Goal: Task Accomplishment & Management: Manage account settings

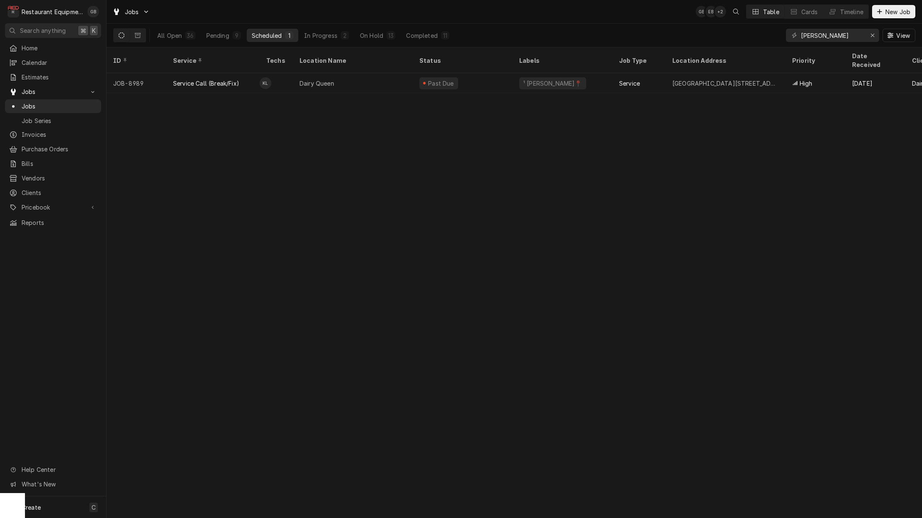
click at [230, 32] on button "Pending 9" at bounding box center [223, 35] width 45 height 13
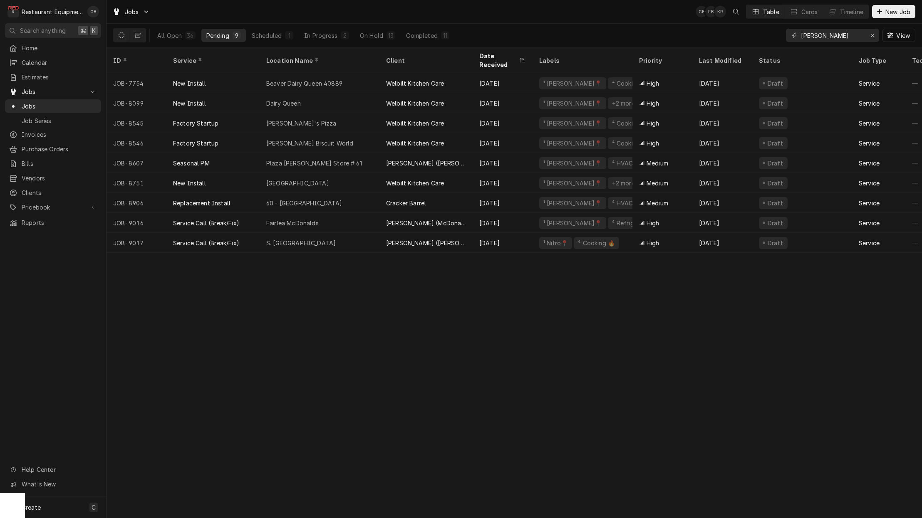
click at [377, 39] on div "On Hold" at bounding box center [371, 35] width 23 height 9
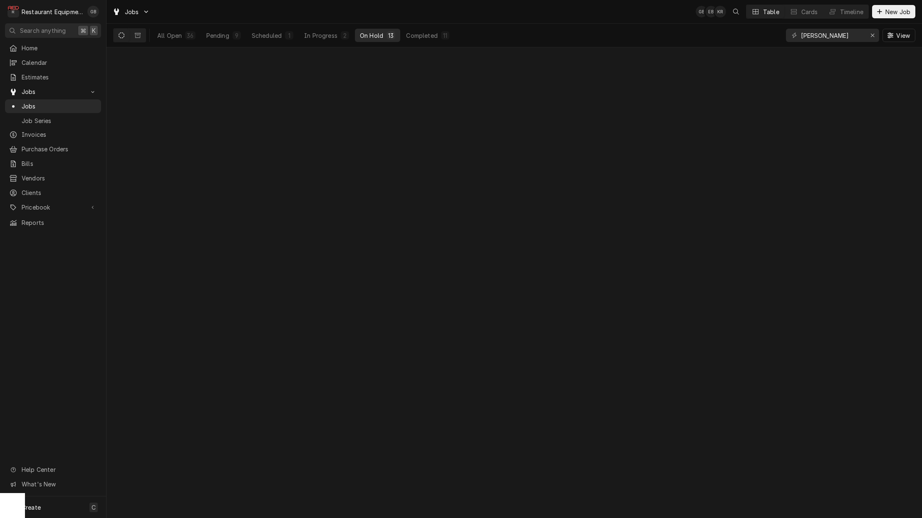
drag, startPoint x: 0, startPoint y: 0, endPoint x: 377, endPoint y: 40, distance: 379.4
click at [377, 40] on button "On Hold 13" at bounding box center [377, 35] width 45 height 13
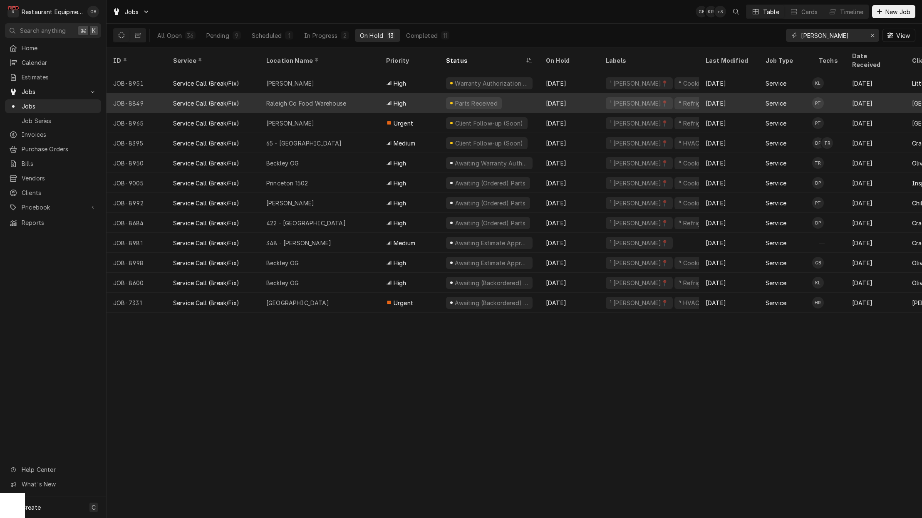
click at [285, 119] on div "[PERSON_NAME]" at bounding box center [320, 123] width 120 height 20
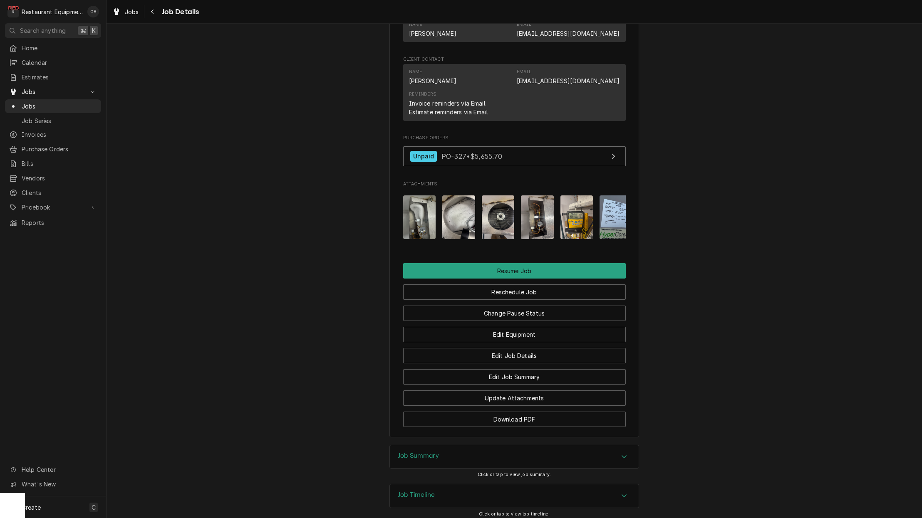
scroll to position [781, 0]
click at [534, 286] on button "Reschedule Job" at bounding box center [514, 291] width 223 height 15
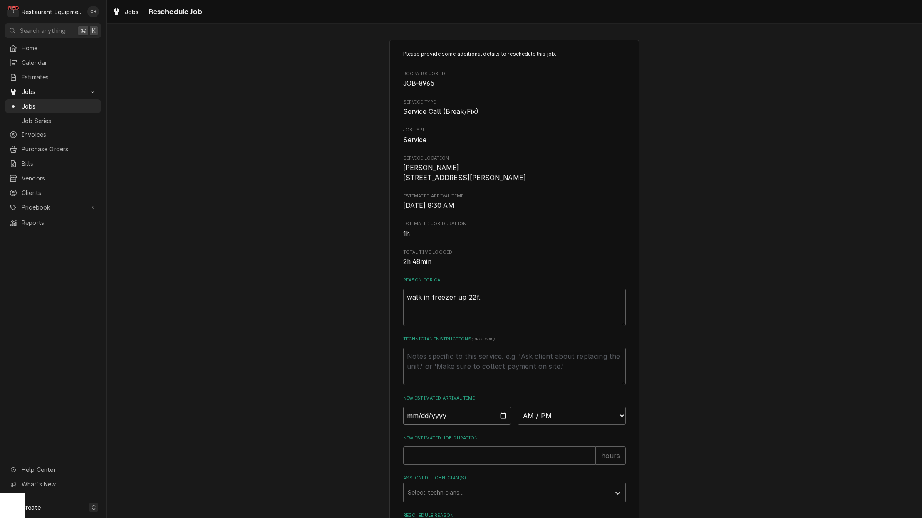
click at [422, 423] on input "Date" at bounding box center [457, 416] width 108 height 18
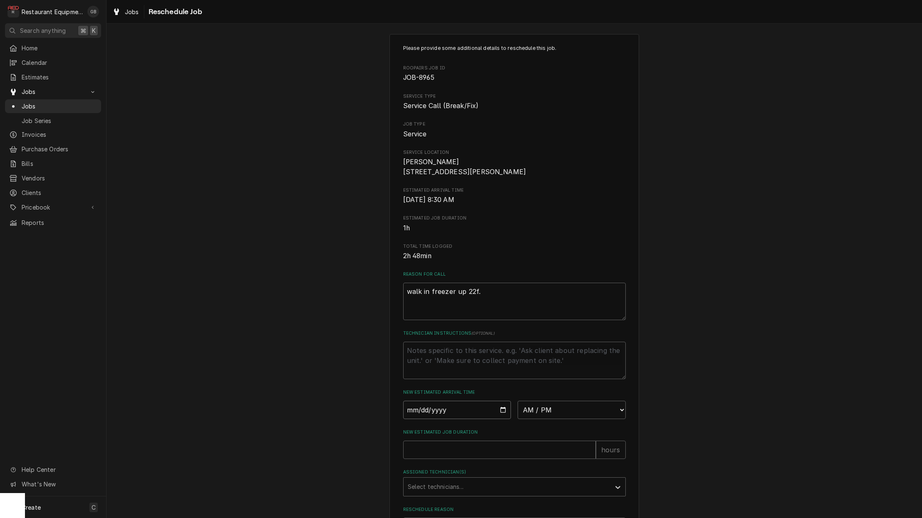
click at [436, 418] on input "Date" at bounding box center [457, 410] width 108 height 18
type input "2025-09-25"
type textarea "x"
select select "08:30:00"
click at [465, 454] on input "New Estimated Job Duration" at bounding box center [499, 450] width 193 height 18
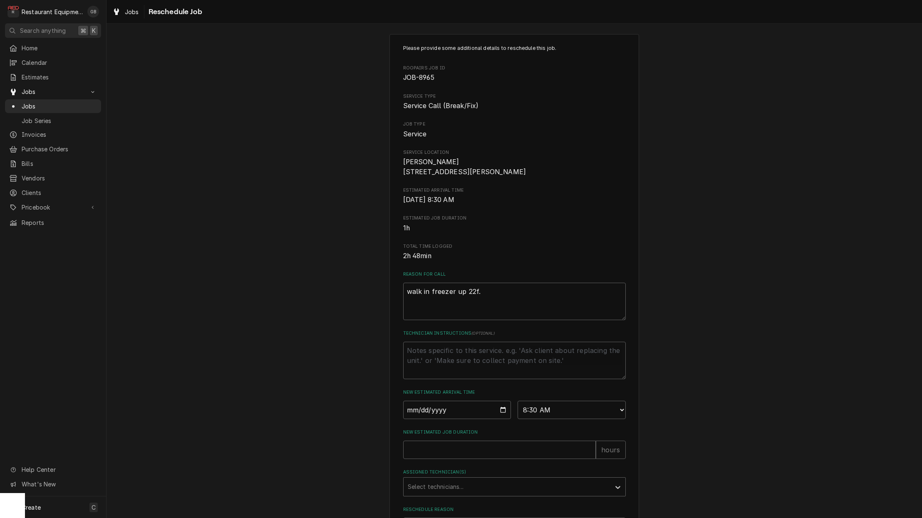
scroll to position [0, 0]
click at [465, 454] on input "New Estimated Job Duration" at bounding box center [499, 450] width 193 height 18
click at [433, 454] on input "New Estimated Job Duration" at bounding box center [499, 450] width 193 height 18
type textarea "x"
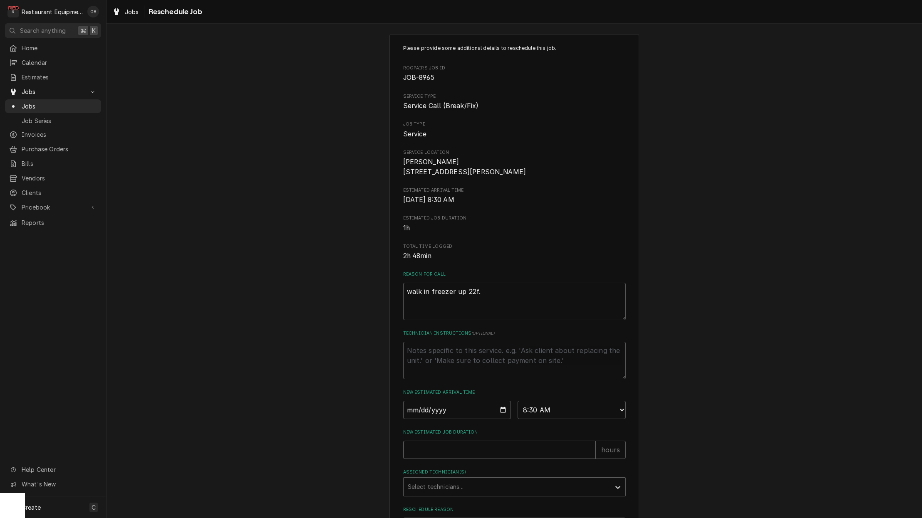
type input "2"
type textarea "x"
type input "22"
type textarea "x"
type input "2"
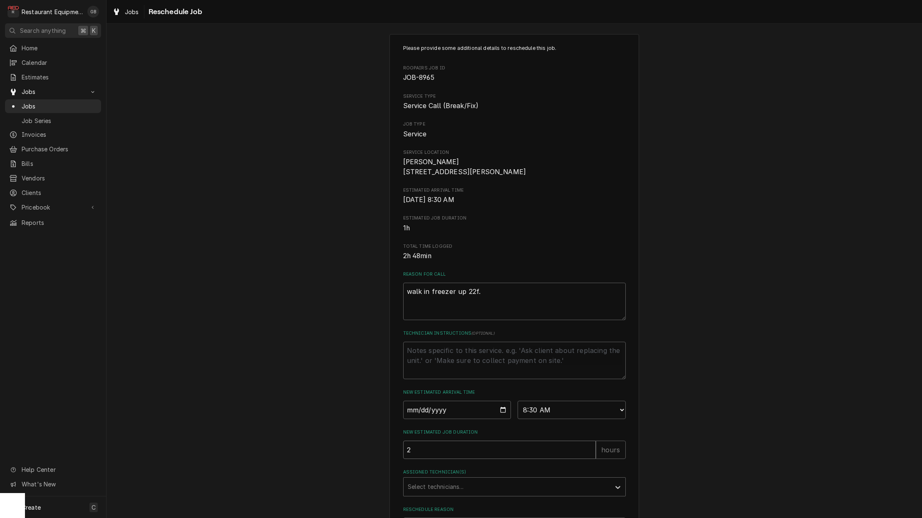
type textarea "x"
type input "1"
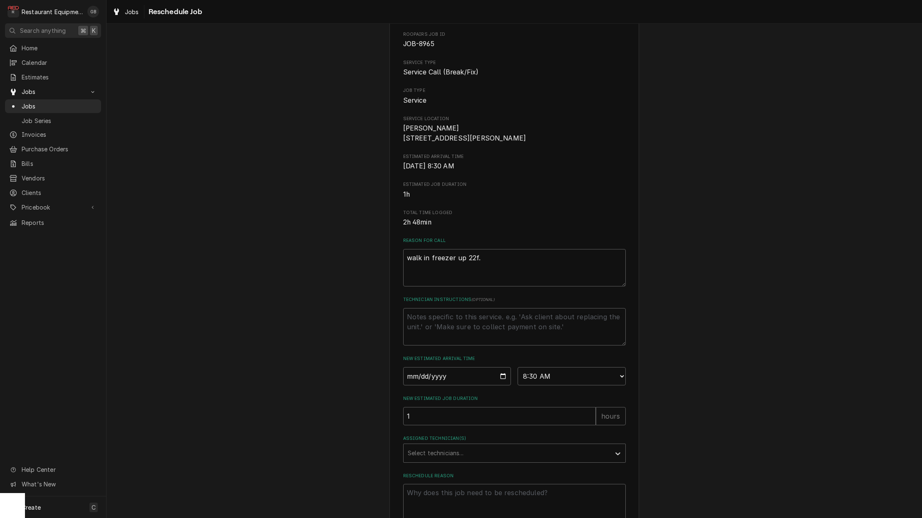
scroll to position [31, 0]
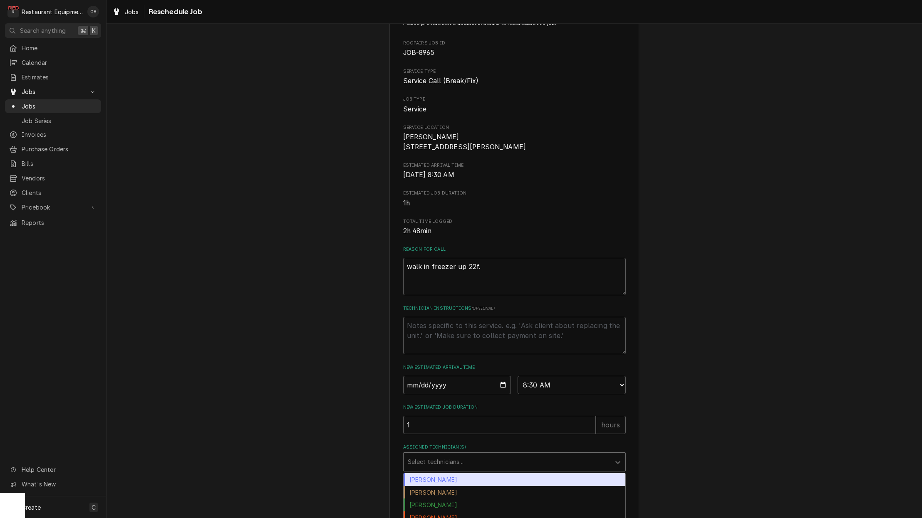
click at [481, 466] on div "Assigned Technician(s)" at bounding box center [507, 462] width 198 height 15
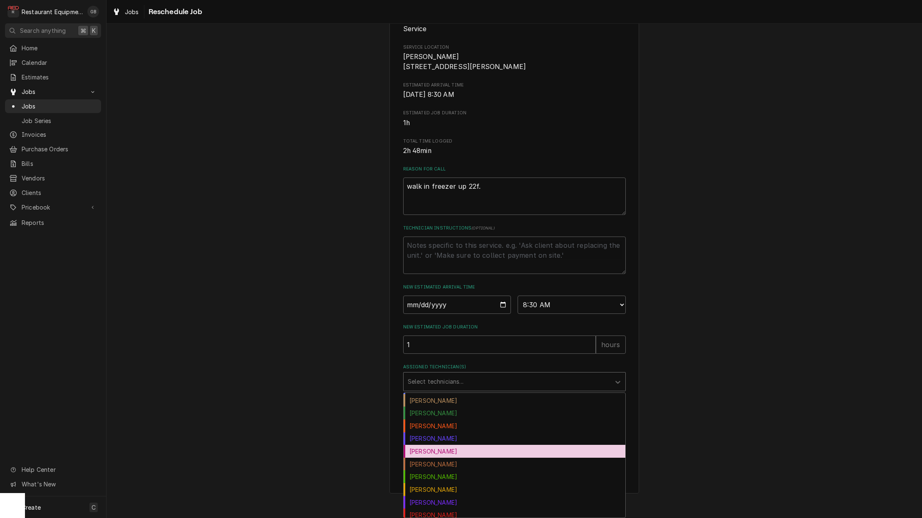
scroll to position [14, 0]
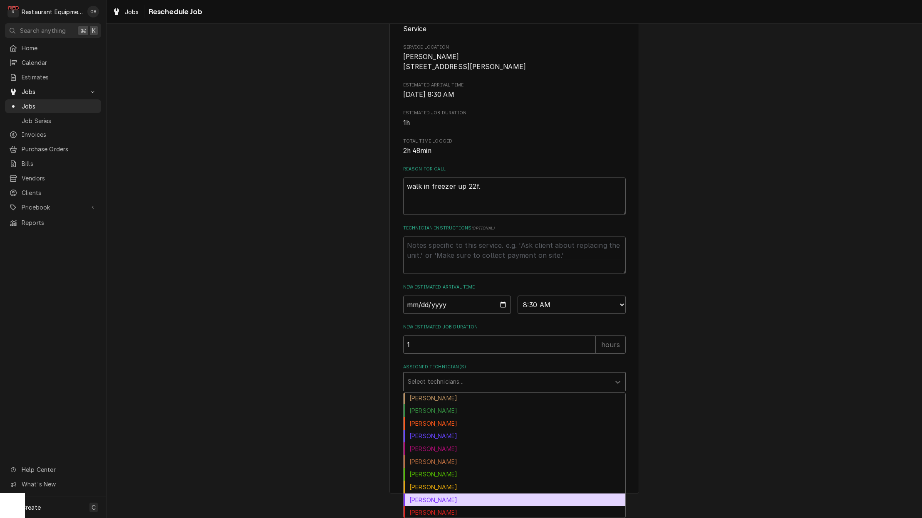
click at [446, 503] on div "Kaleb Lewis" at bounding box center [515, 500] width 222 height 13
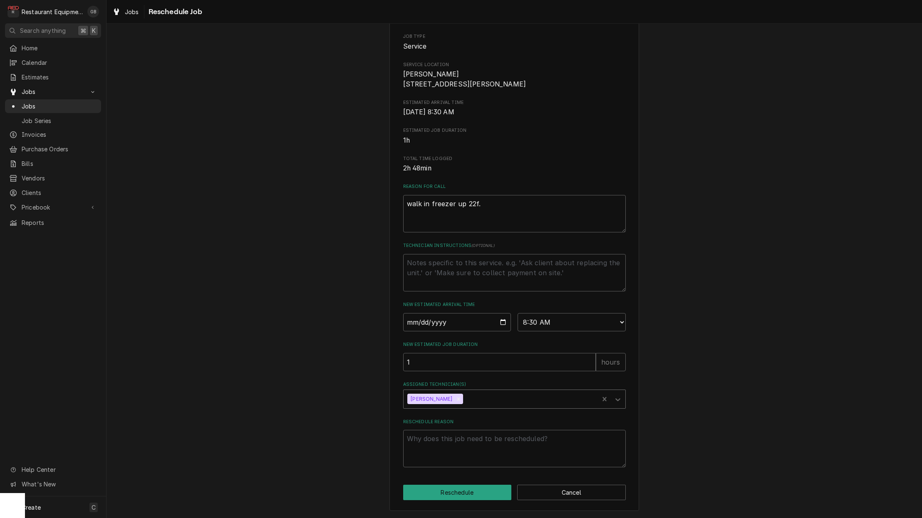
scroll to position [97, 0]
drag, startPoint x: 446, startPoint y: 503, endPoint x: 444, endPoint y: 460, distance: 42.5
click at [444, 460] on textarea "Reschedule Reason" at bounding box center [514, 448] width 223 height 37
type textarea "x"
type textarea "f"
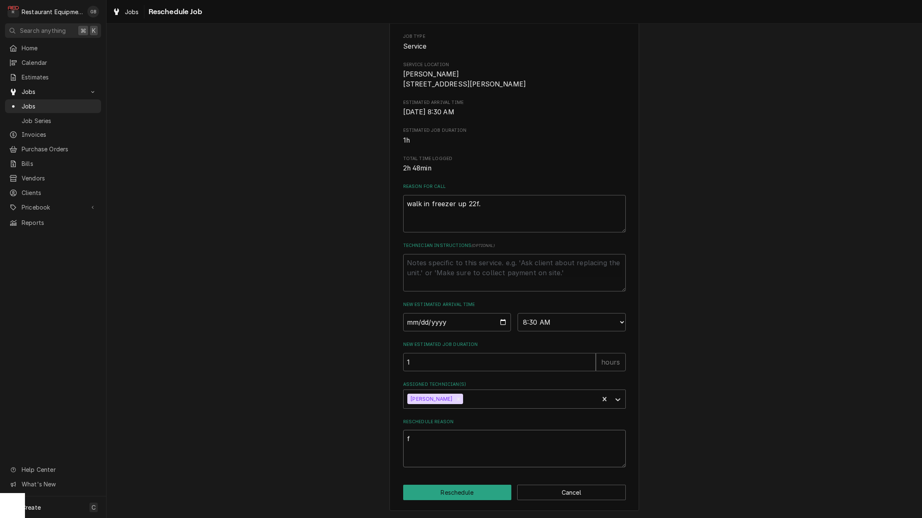
type textarea "x"
type textarea "fo"
type textarea "x"
type textarea "fol"
type textarea "x"
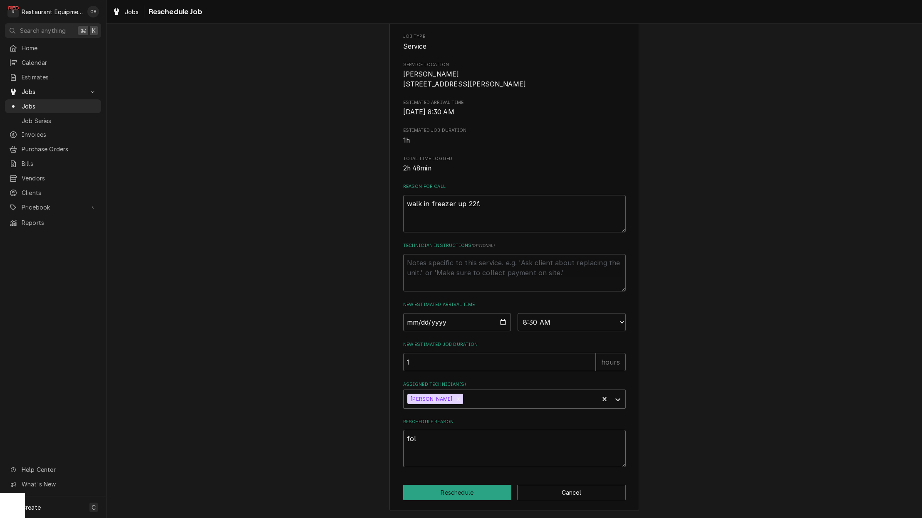
type textarea "foll"
type textarea "x"
type textarea "follo"
type textarea "x"
type textarea "follow"
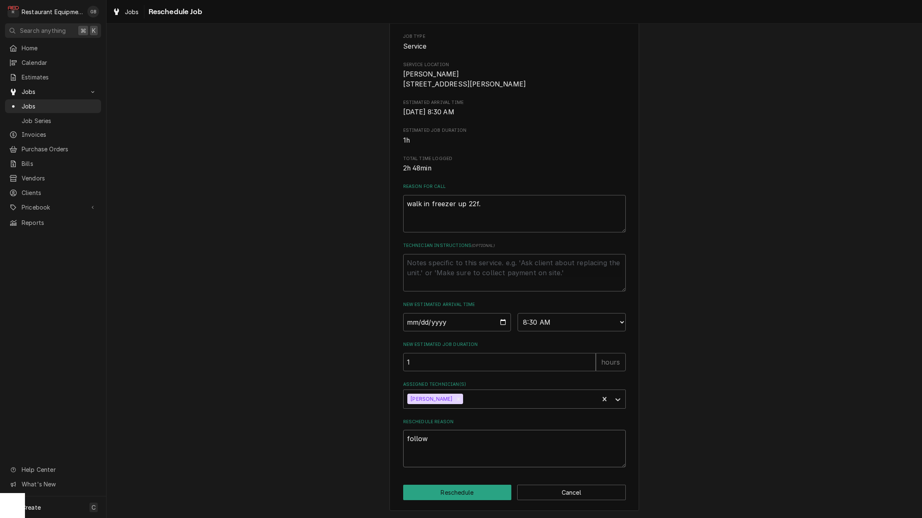
type textarea "x"
type textarea "follow"
type textarea "x"
type textarea "follow u"
type textarea "x"
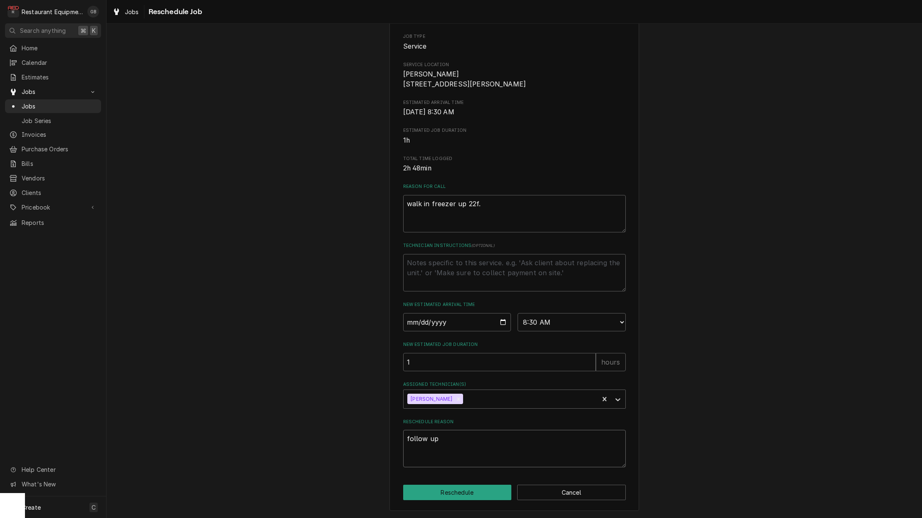
scroll to position [0, 0]
type textarea "follow up"
drag, startPoint x: 475, startPoint y: 468, endPoint x: 464, endPoint y: 490, distance: 24.8
click at [464, 490] on button "Reschedule" at bounding box center [457, 492] width 109 height 15
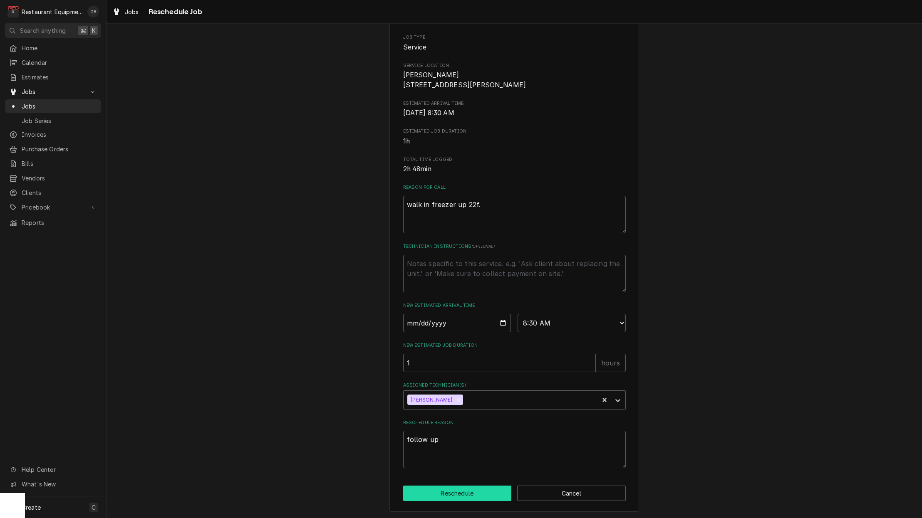
scroll to position [0, 0]
type textarea "x"
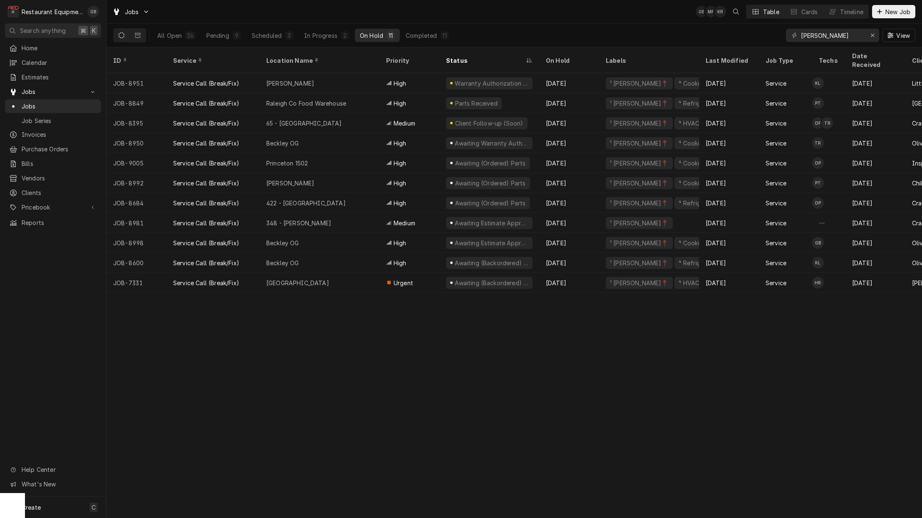
click at [233, 34] on div "9" at bounding box center [237, 35] width 8 height 8
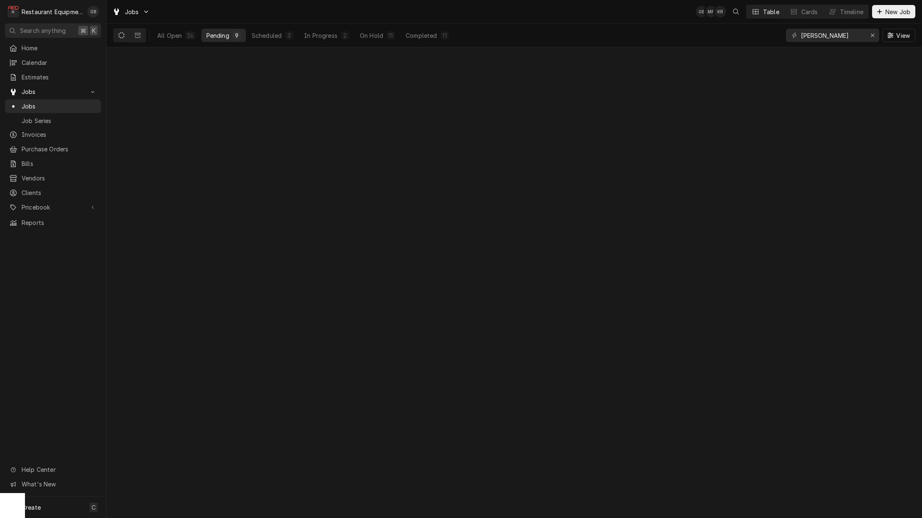
click at [233, 34] on div "9" at bounding box center [237, 35] width 8 height 8
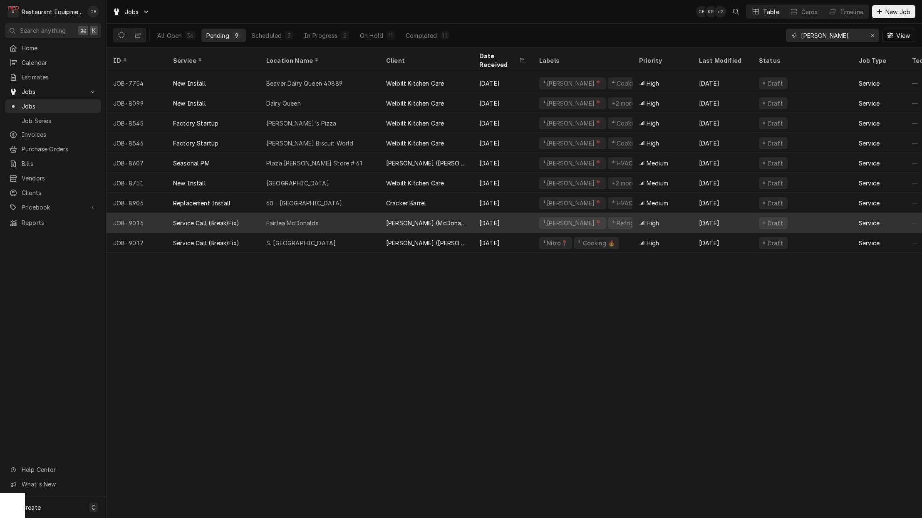
scroll to position [0, 0]
click at [369, 34] on div "On Hold" at bounding box center [371, 35] width 23 height 9
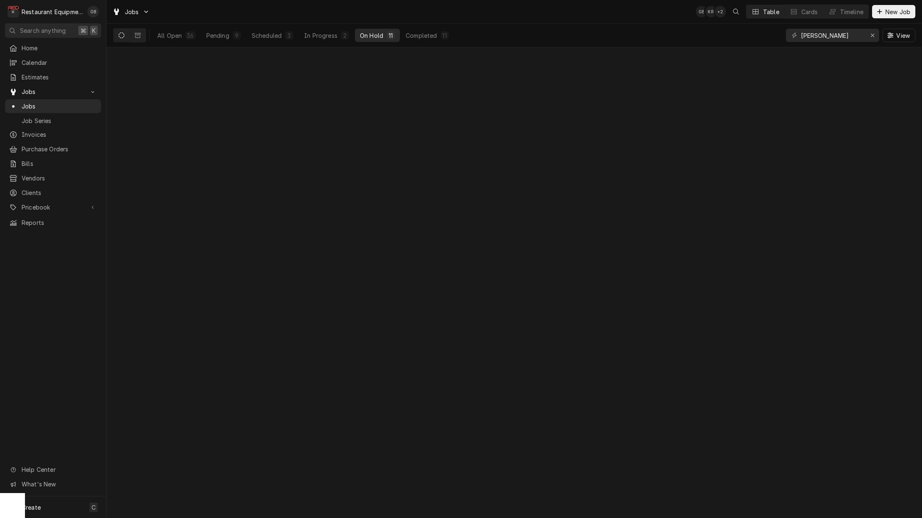
click at [369, 34] on div "On Hold" at bounding box center [371, 35] width 23 height 9
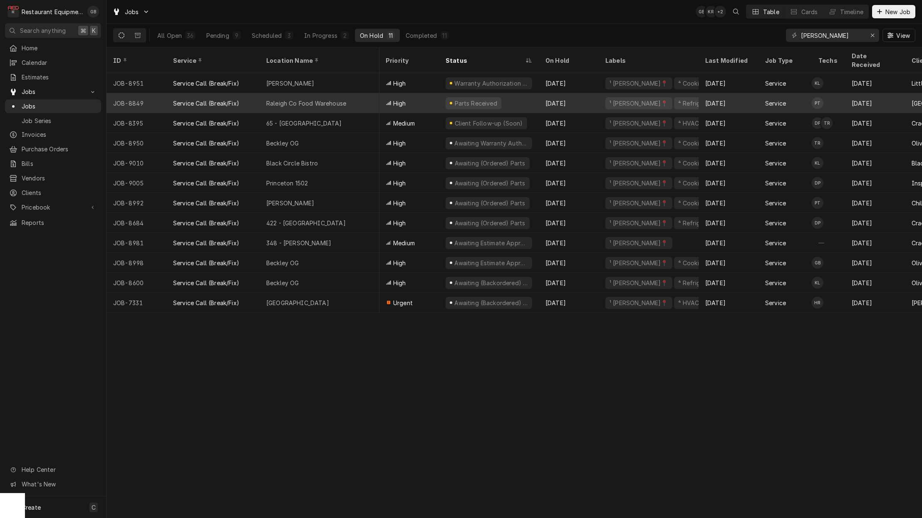
scroll to position [0, 0]
click at [322, 233] on div "348 - [PERSON_NAME]" at bounding box center [320, 243] width 120 height 20
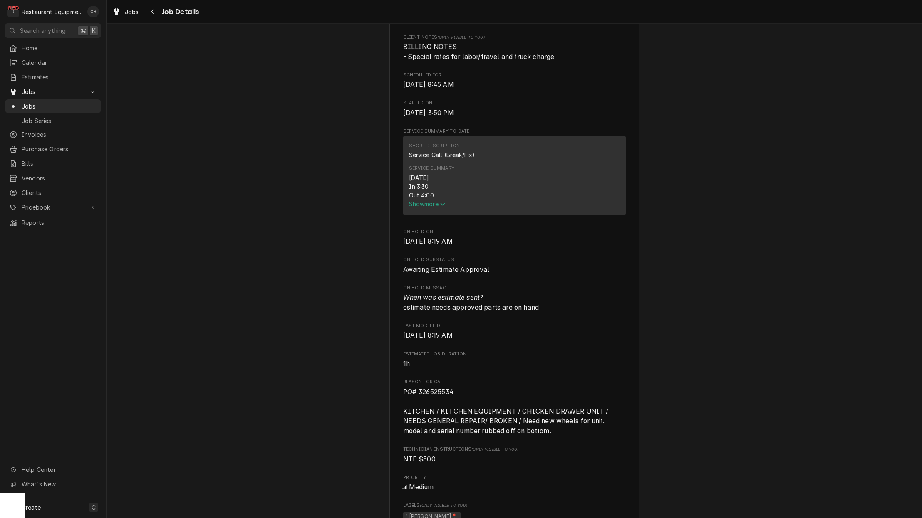
scroll to position [236, 0]
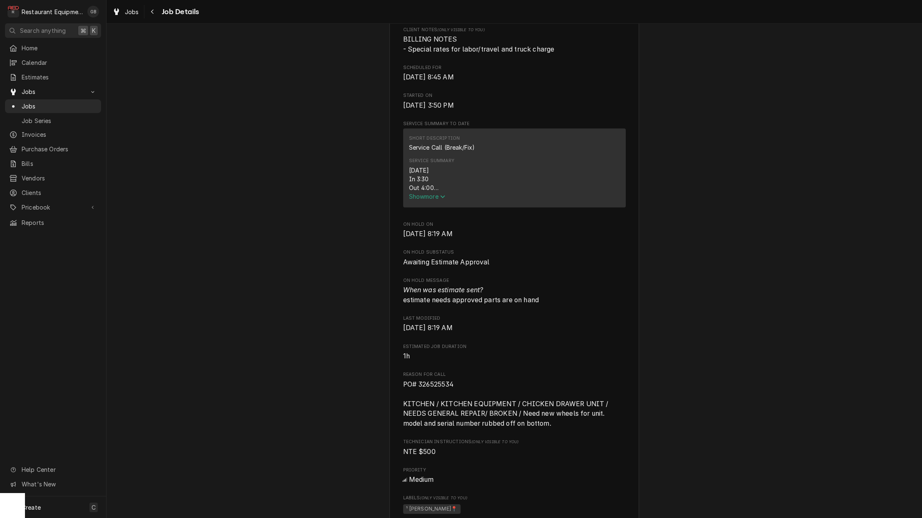
click at [432, 200] on span "Show more" at bounding box center [427, 196] width 37 height 7
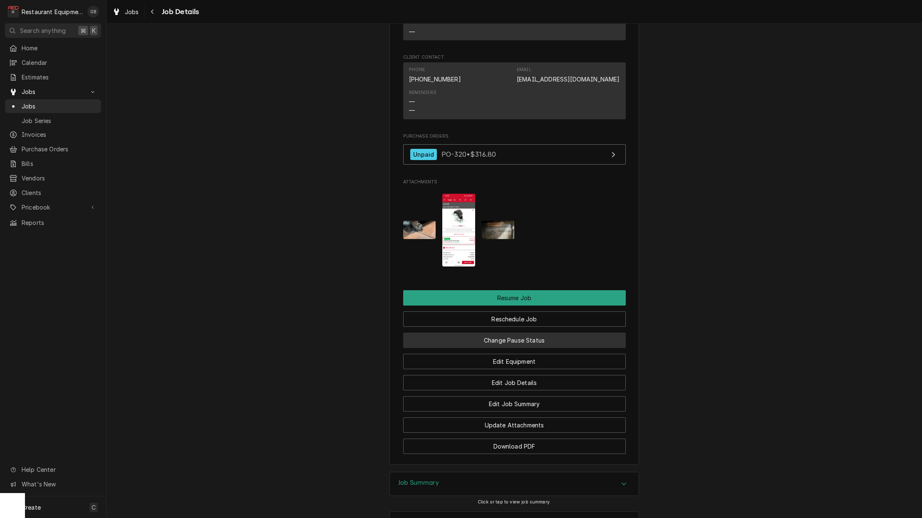
scroll to position [917, 0]
click at [504, 311] on button "Reschedule Job" at bounding box center [514, 318] width 223 height 15
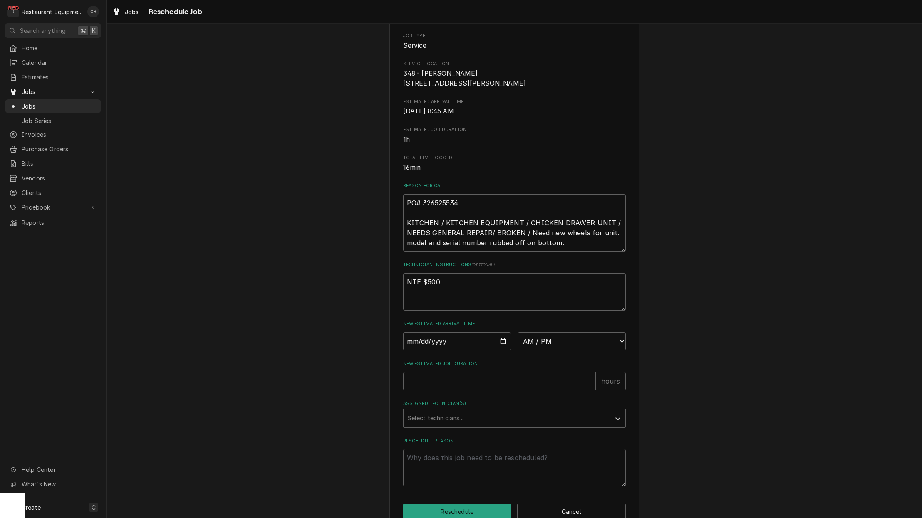
scroll to position [99, 0]
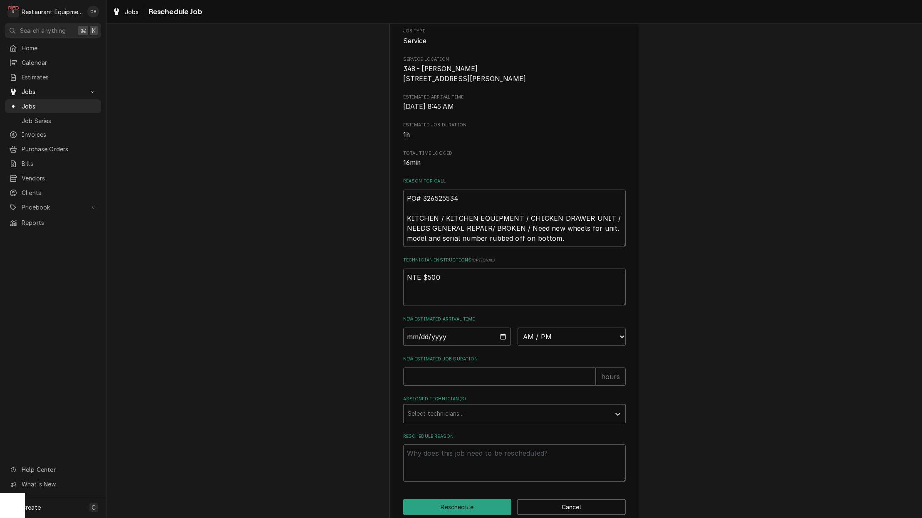
click at [424, 339] on input "Date" at bounding box center [457, 337] width 108 height 18
type input "2025-09-25"
type textarea "x"
select select "13:15:00"
drag, startPoint x: 547, startPoint y: 343, endPoint x: 436, endPoint y: 381, distance: 117.9
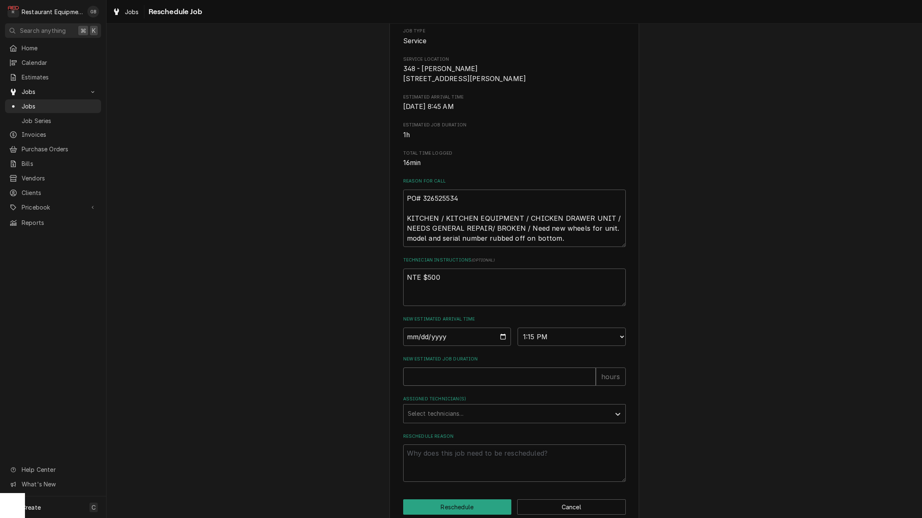
click at [436, 381] on input "New Estimated Job Duration" at bounding box center [499, 377] width 193 height 18
type textarea "x"
type input "2"
drag, startPoint x: 436, startPoint y: 381, endPoint x: 454, endPoint y: 419, distance: 41.5
click at [454, 418] on div "Select technicians..." at bounding box center [507, 413] width 198 height 9
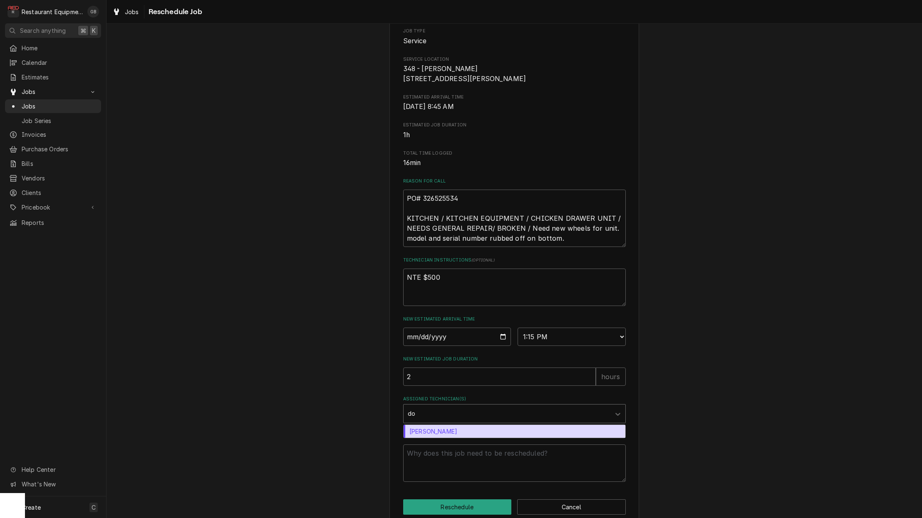
type input "don"
drag, startPoint x: 454, startPoint y: 419, endPoint x: 446, endPoint y: 433, distance: 16.8
click at [446, 433] on div "Donovan Pruitt" at bounding box center [515, 431] width 222 height 13
type textarea "x"
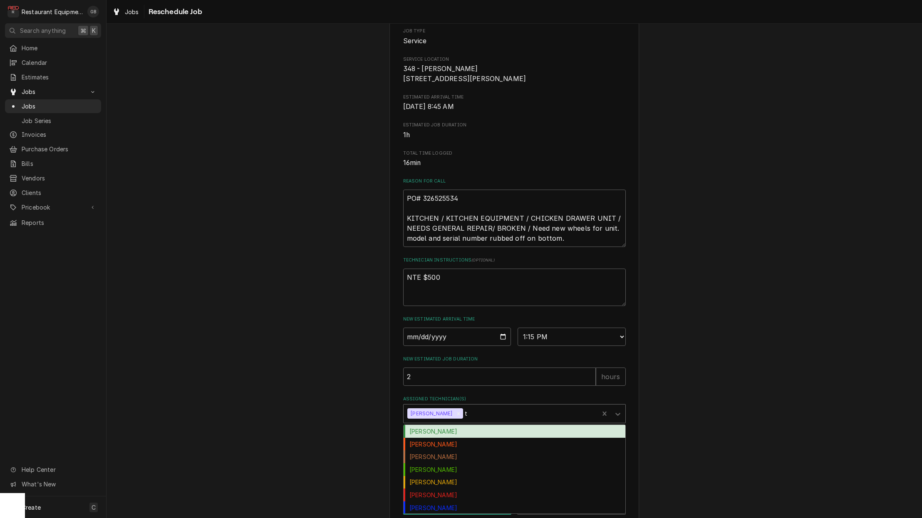
type input "th"
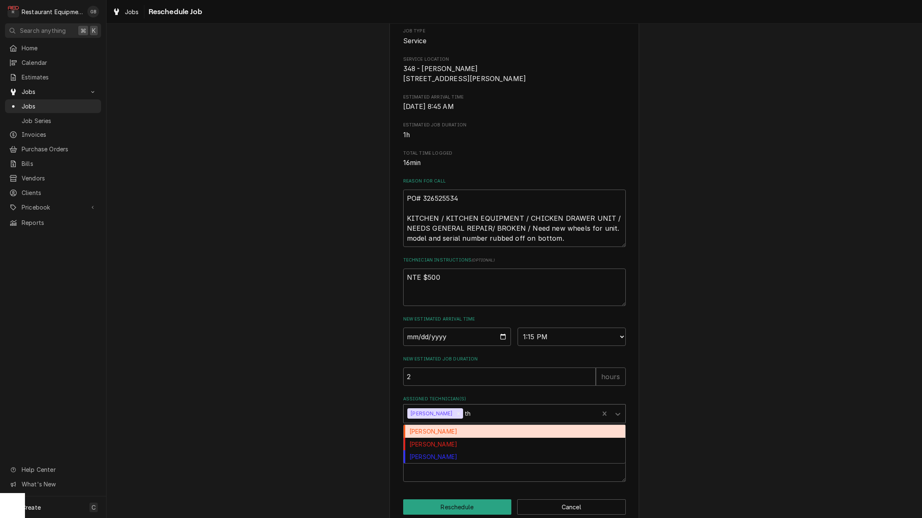
drag, startPoint x: 446, startPoint y: 433, endPoint x: 446, endPoint y: 462, distance: 29.1
click at [446, 462] on div "Thomas Ross" at bounding box center [515, 457] width 222 height 13
type textarea "x"
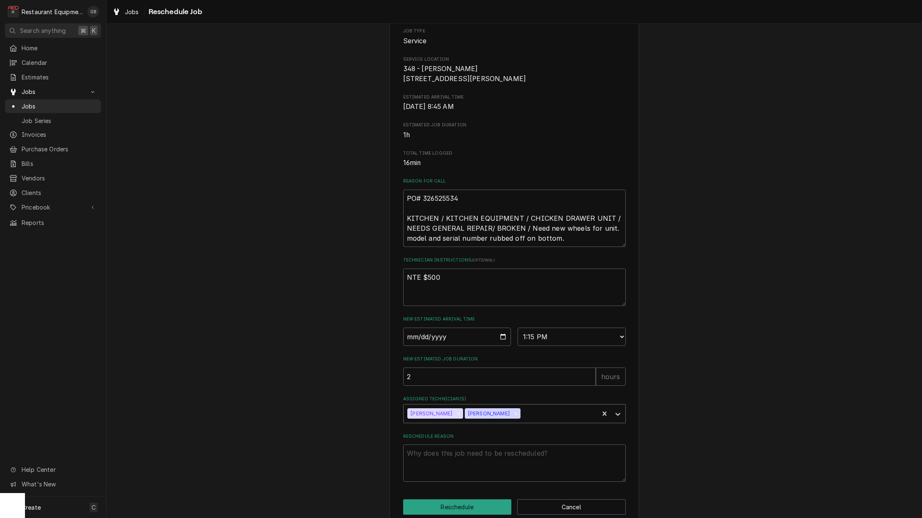
click at [473, 513] on button "Reschedule" at bounding box center [457, 507] width 109 height 15
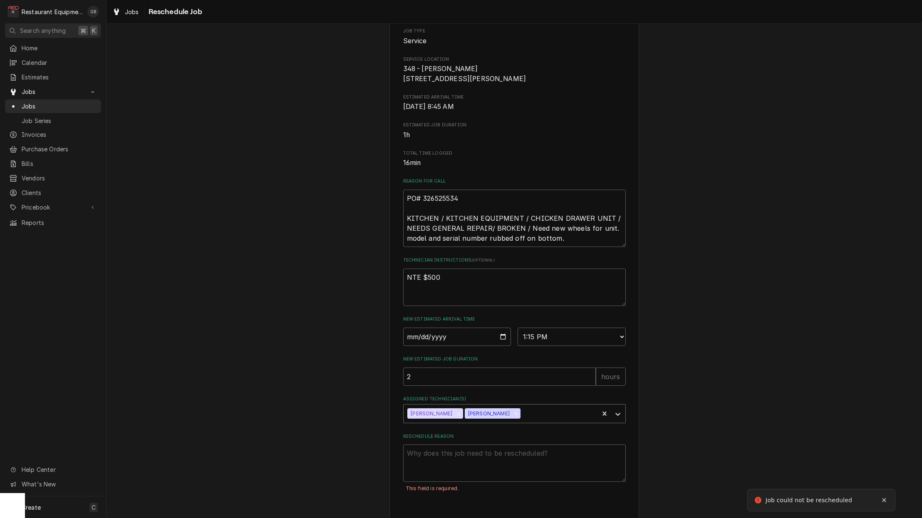
scroll to position [117, 0]
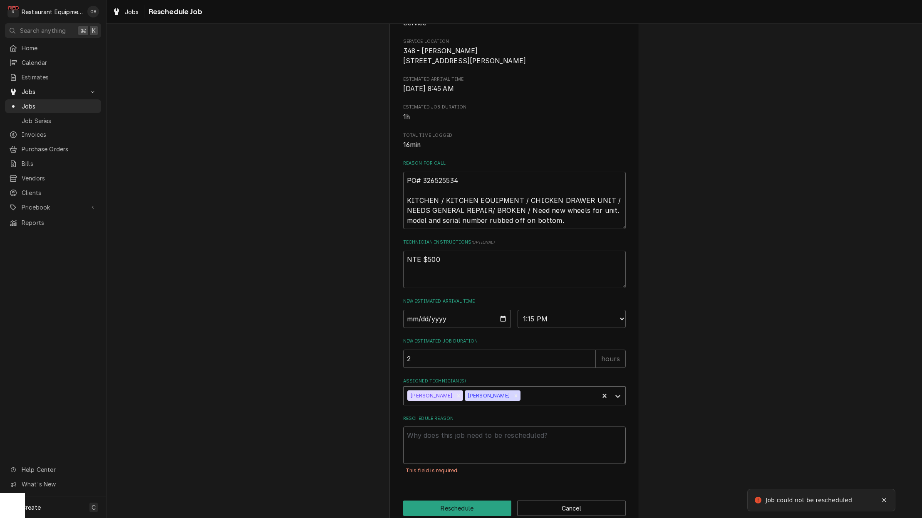
drag, startPoint x: 473, startPoint y: 513, endPoint x: 426, endPoint y: 453, distance: 75.6
click at [426, 453] on textarea "Reschedule Reason" at bounding box center [514, 445] width 223 height 37
type textarea "x"
type textarea "p"
type textarea "x"
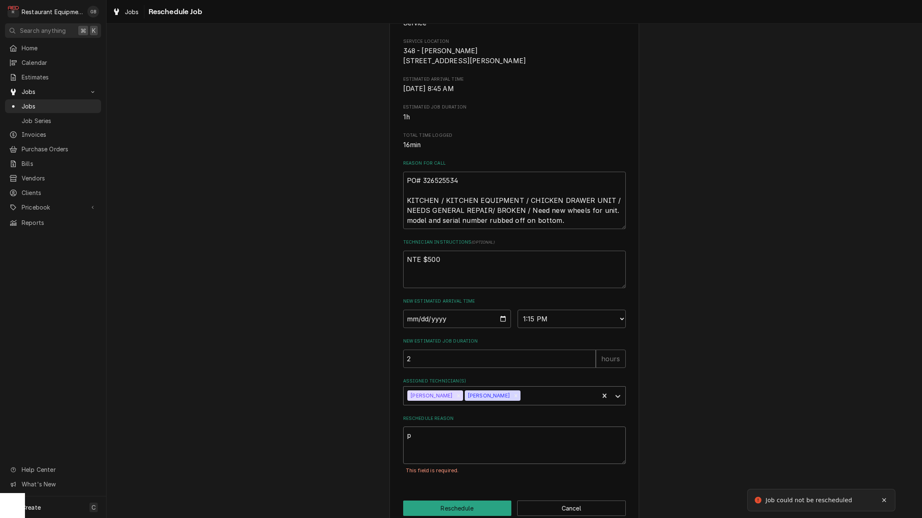
type textarea "pa"
type textarea "x"
type textarea "par"
type textarea "x"
type textarea "part"
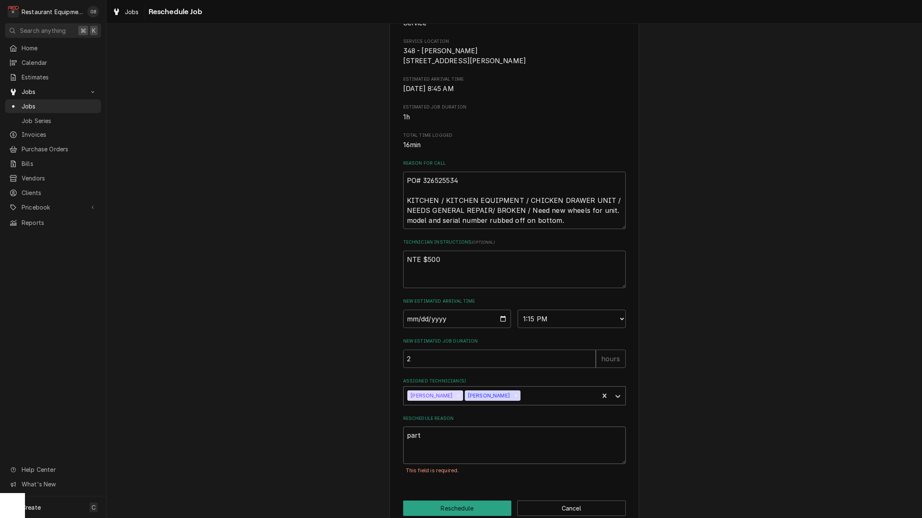
type textarea "x"
type textarea "parts"
drag, startPoint x: 426, startPoint y: 453, endPoint x: 469, endPoint y: 505, distance: 66.7
click at [469, 505] on button "Reschedule" at bounding box center [457, 508] width 109 height 15
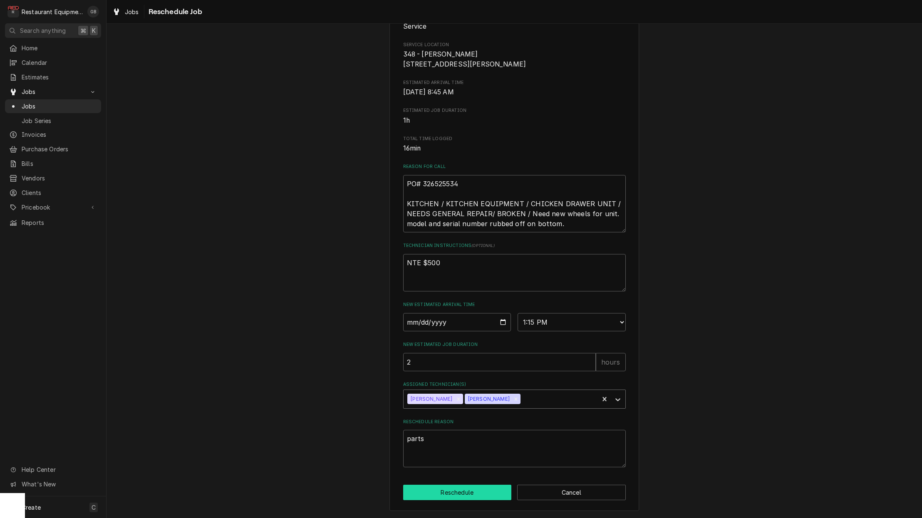
type textarea "x"
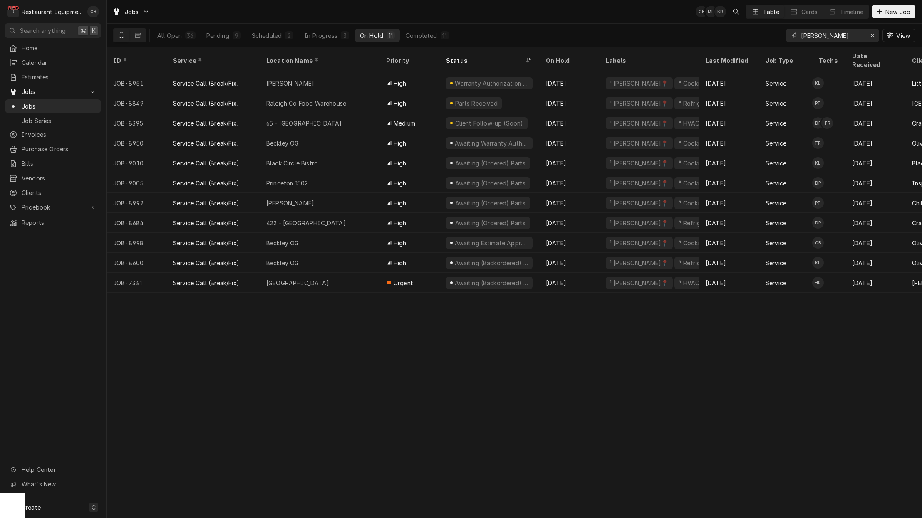
click at [331, 34] on div "In Progress" at bounding box center [320, 35] width 33 height 9
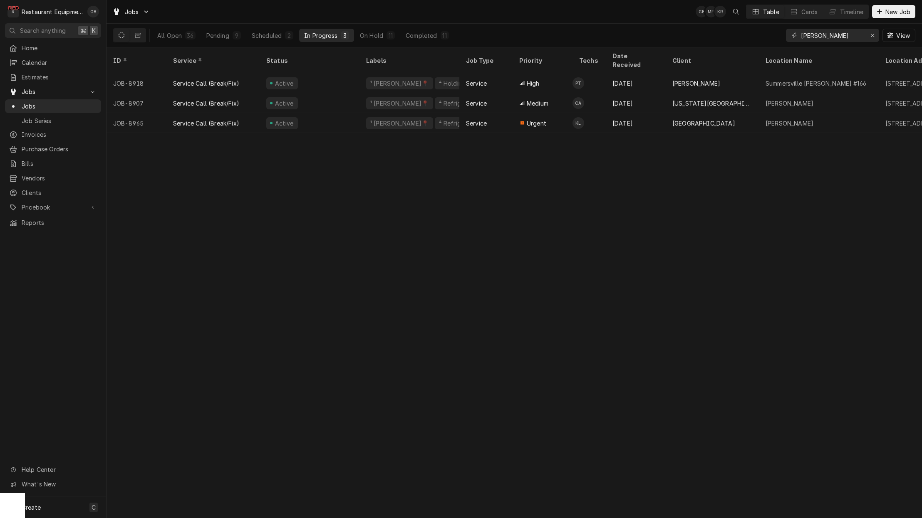
click at [266, 32] on div "Scheduled" at bounding box center [267, 35] width 30 height 9
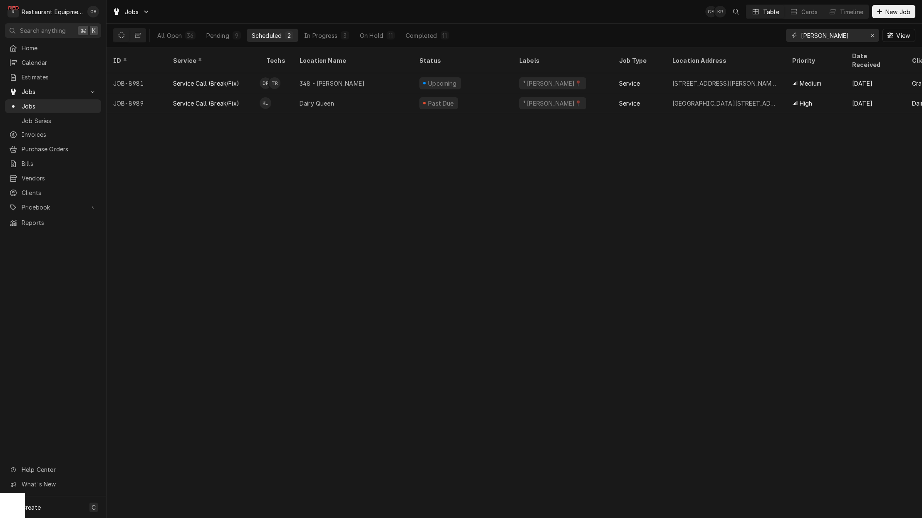
scroll to position [0, 0]
click at [238, 36] on div "9" at bounding box center [236, 35] width 5 height 9
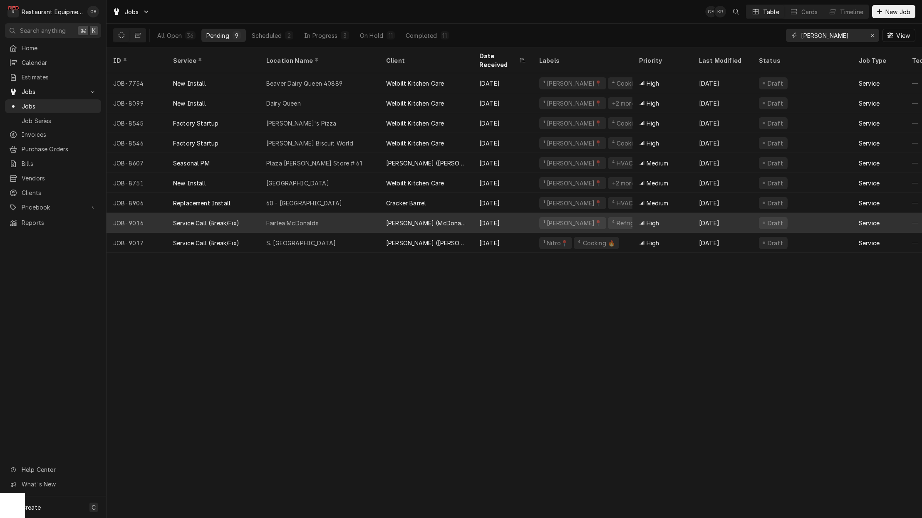
scroll to position [0, 0]
click at [285, 219] on div "Fairlea McDonalds" at bounding box center [292, 223] width 52 height 9
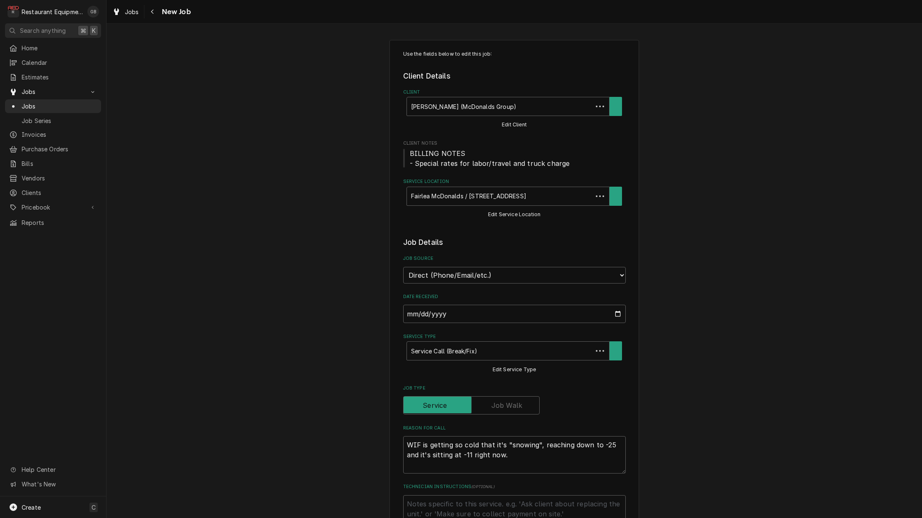
type textarea "x"
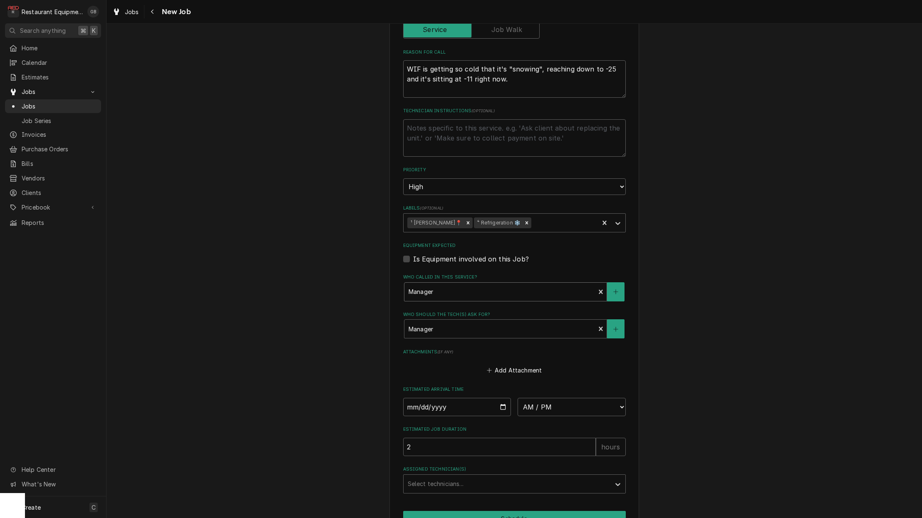
scroll to position [0, 0]
drag, startPoint x: 441, startPoint y: 404, endPoint x: 431, endPoint y: 395, distance: 13.5
click at [431, 398] on input "Date" at bounding box center [457, 407] width 108 height 18
click at [422, 398] on input "Date" at bounding box center [457, 407] width 108 height 18
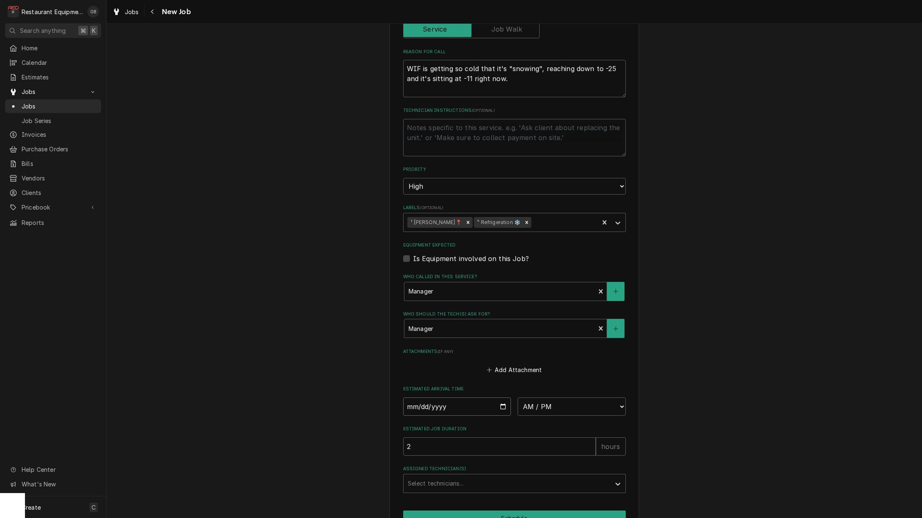
click at [426, 398] on input "Date" at bounding box center [457, 407] width 108 height 18
type input "2025-09-25"
type textarea "x"
select select "12:15:00"
type textarea "x"
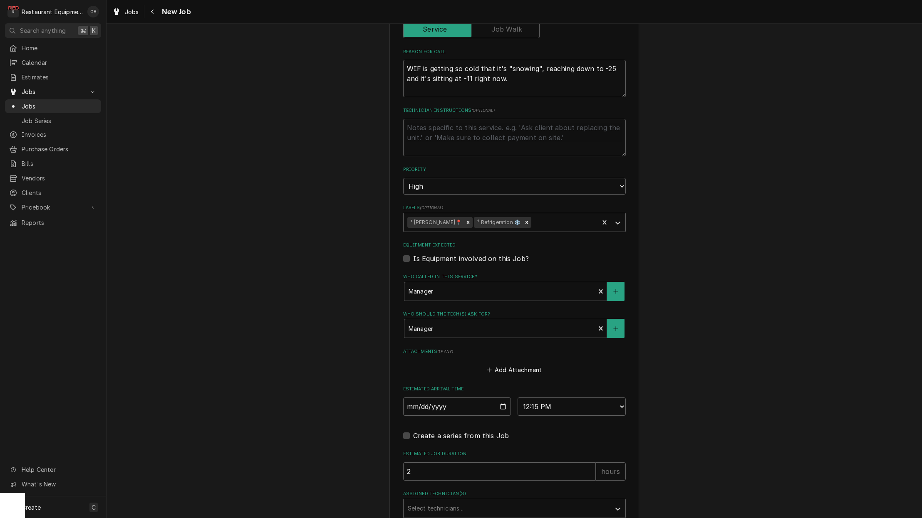
click at [572, 399] on fieldset "Job Details Job Source Direct (Phone/Email/etc.) Service Channel Corrigo Ecotra…" at bounding box center [514, 189] width 223 height 657
select select "14:30:00"
type textarea "x"
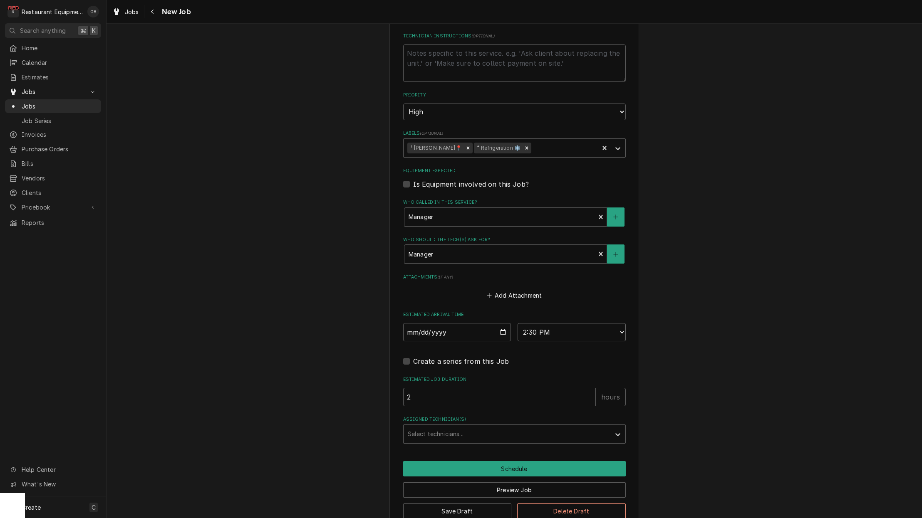
scroll to position [451, 0]
click at [448, 427] on div "Assigned Technician(s)" at bounding box center [507, 434] width 198 height 15
type input "pax"
click at [440, 446] on div "Paxton Turner" at bounding box center [515, 452] width 222 height 13
type textarea "x"
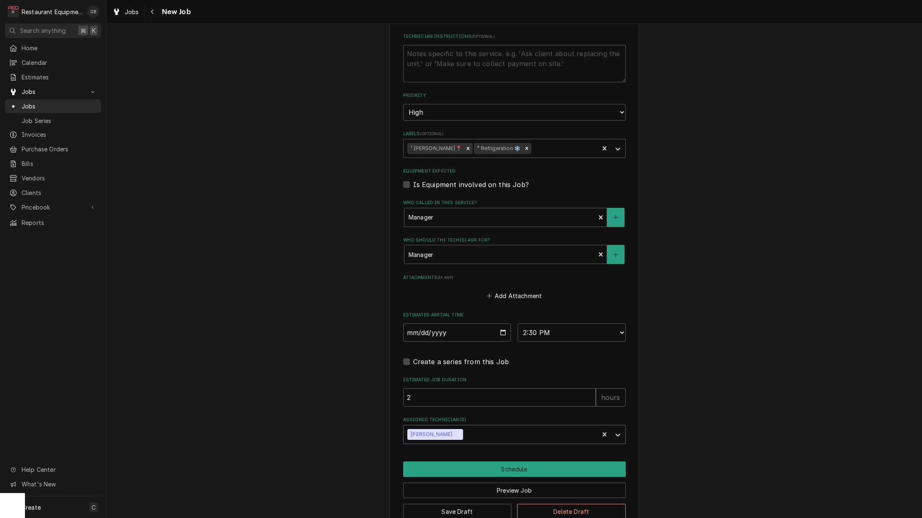
drag, startPoint x: 422, startPoint y: 381, endPoint x: 519, endPoint y: 451, distance: 119.2
click at [519, 462] on button "Schedule" at bounding box center [514, 469] width 223 height 15
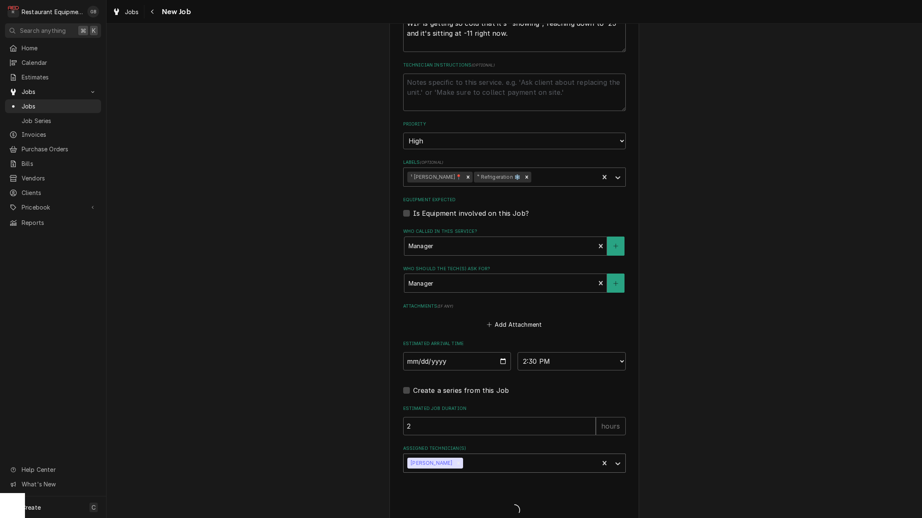
type textarea "x"
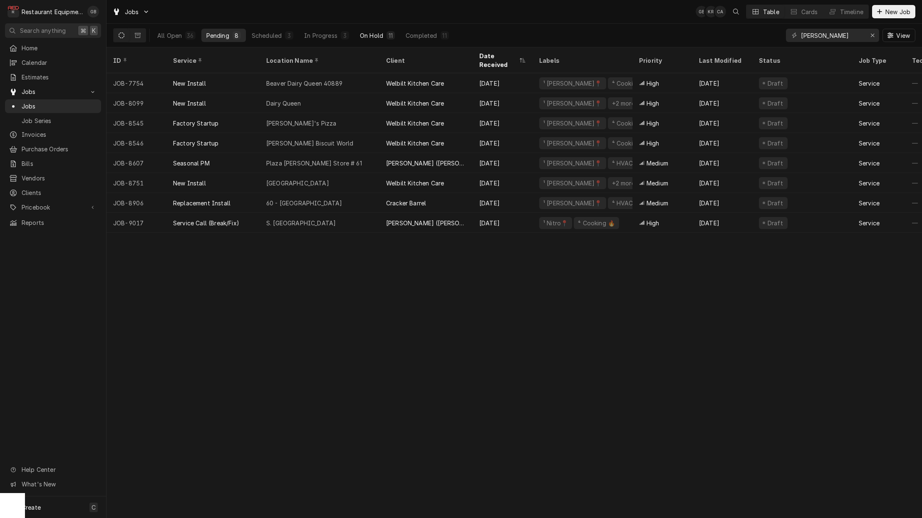
drag, startPoint x: 0, startPoint y: 0, endPoint x: 367, endPoint y: 39, distance: 368.6
click at [367, 39] on div "On Hold" at bounding box center [371, 35] width 23 height 9
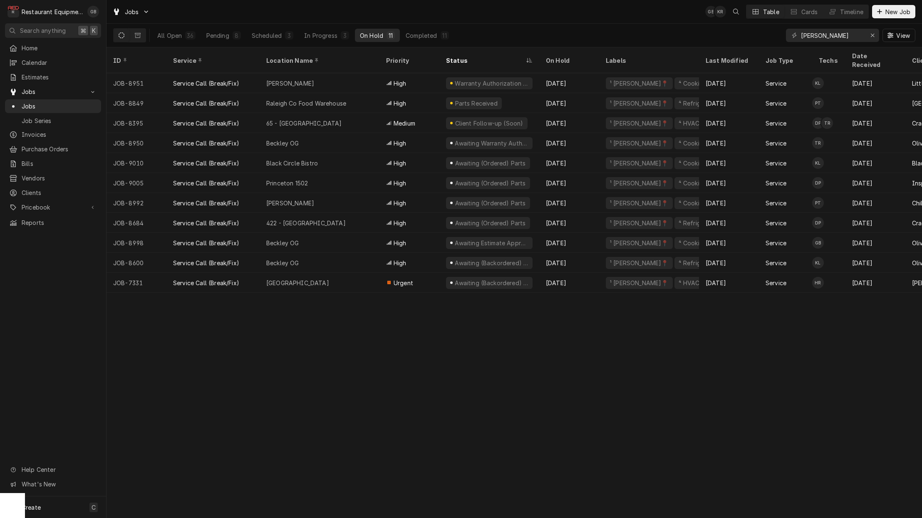
click at [335, 36] on div "In Progress" at bounding box center [320, 35] width 33 height 9
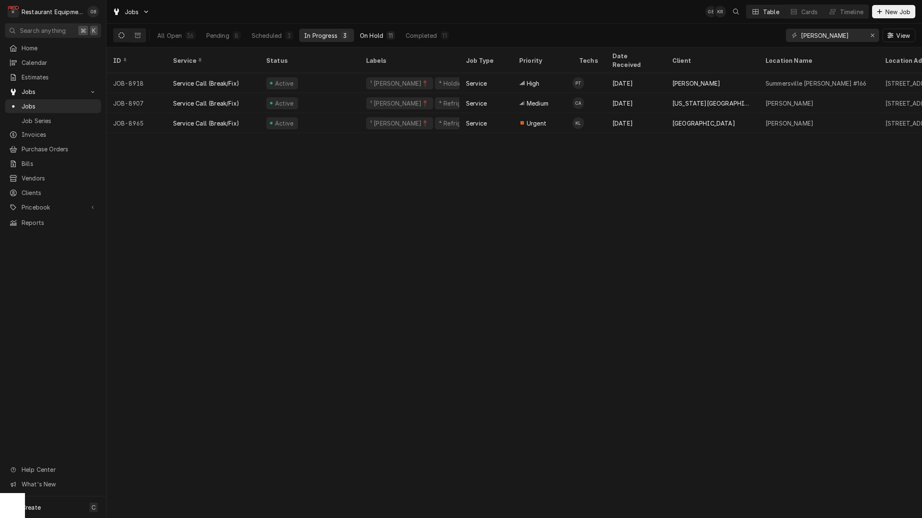
click at [303, 93] on div "Active" at bounding box center [310, 103] width 100 height 20
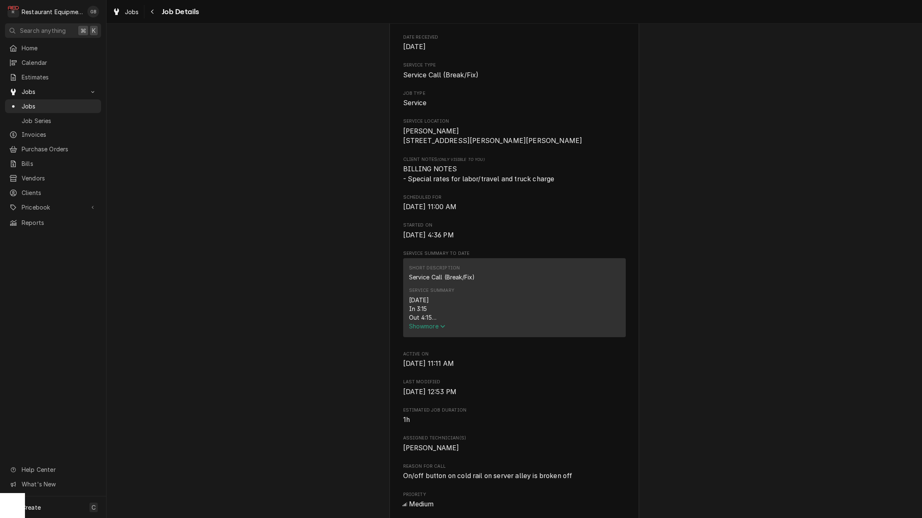
scroll to position [110, 0]
click at [441, 324] on span "Show more" at bounding box center [427, 322] width 37 height 7
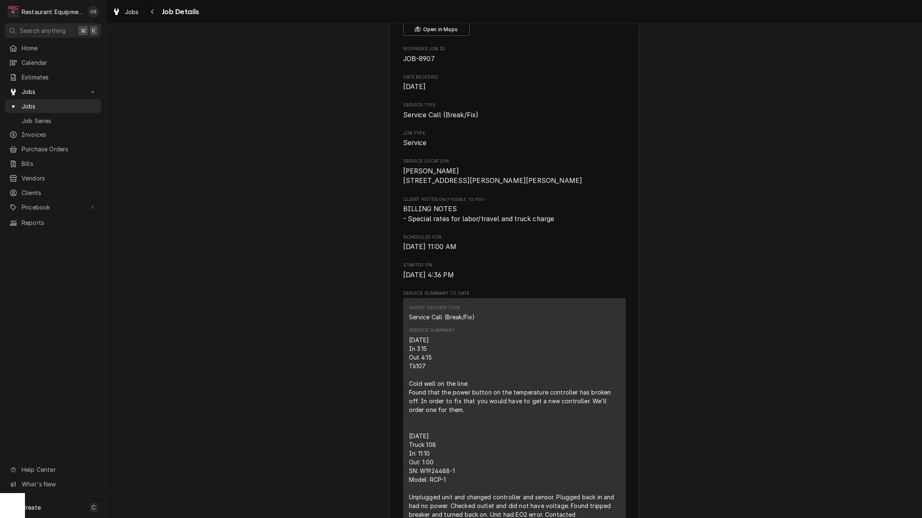
scroll to position [71, 0]
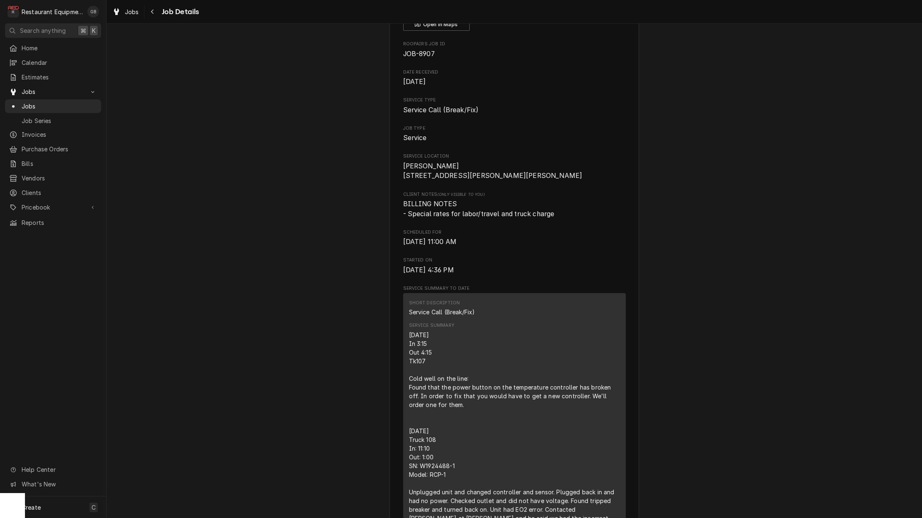
click at [147, 12] on button "Navigate back" at bounding box center [152, 11] width 13 height 13
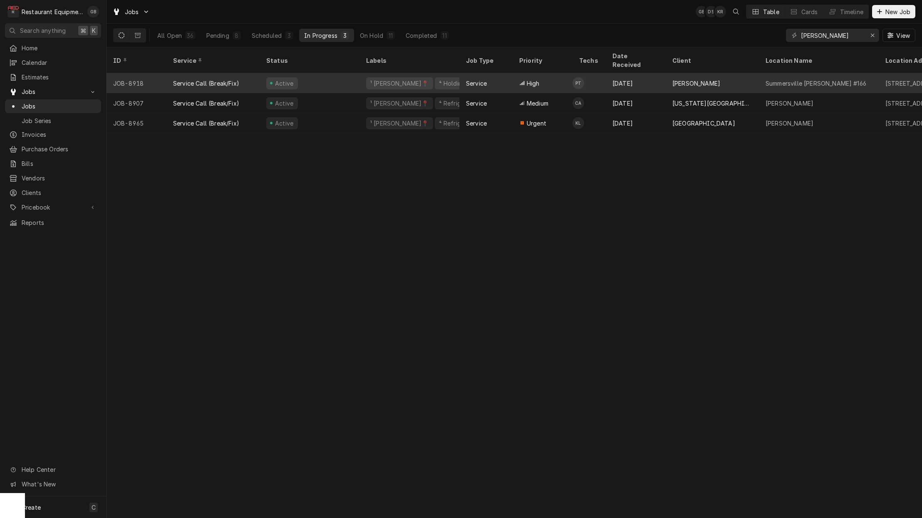
click at [215, 36] on div "Pending" at bounding box center [217, 35] width 23 height 9
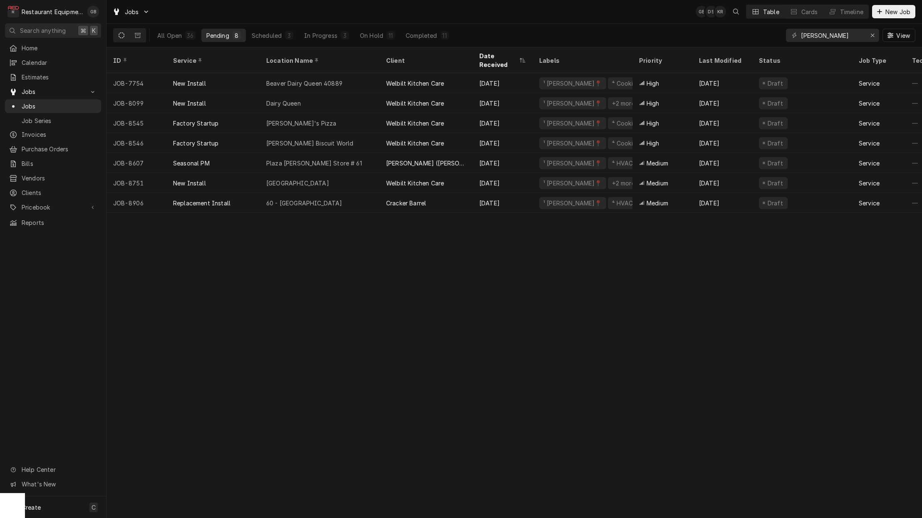
click at [388, 34] on div "11" at bounding box center [390, 35] width 5 height 9
